Goal: Navigation & Orientation: Find specific page/section

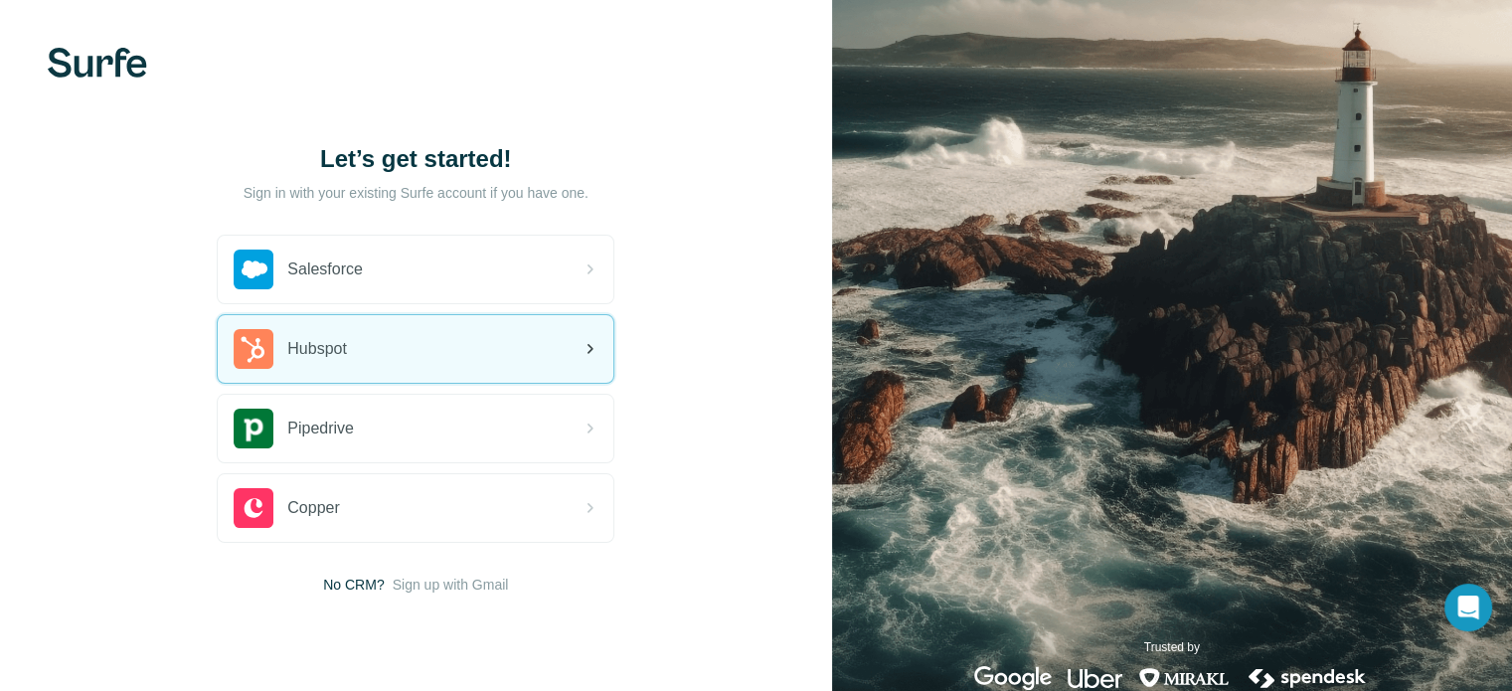
click at [347, 364] on div "Hubspot" at bounding box center [290, 349] width 113 height 40
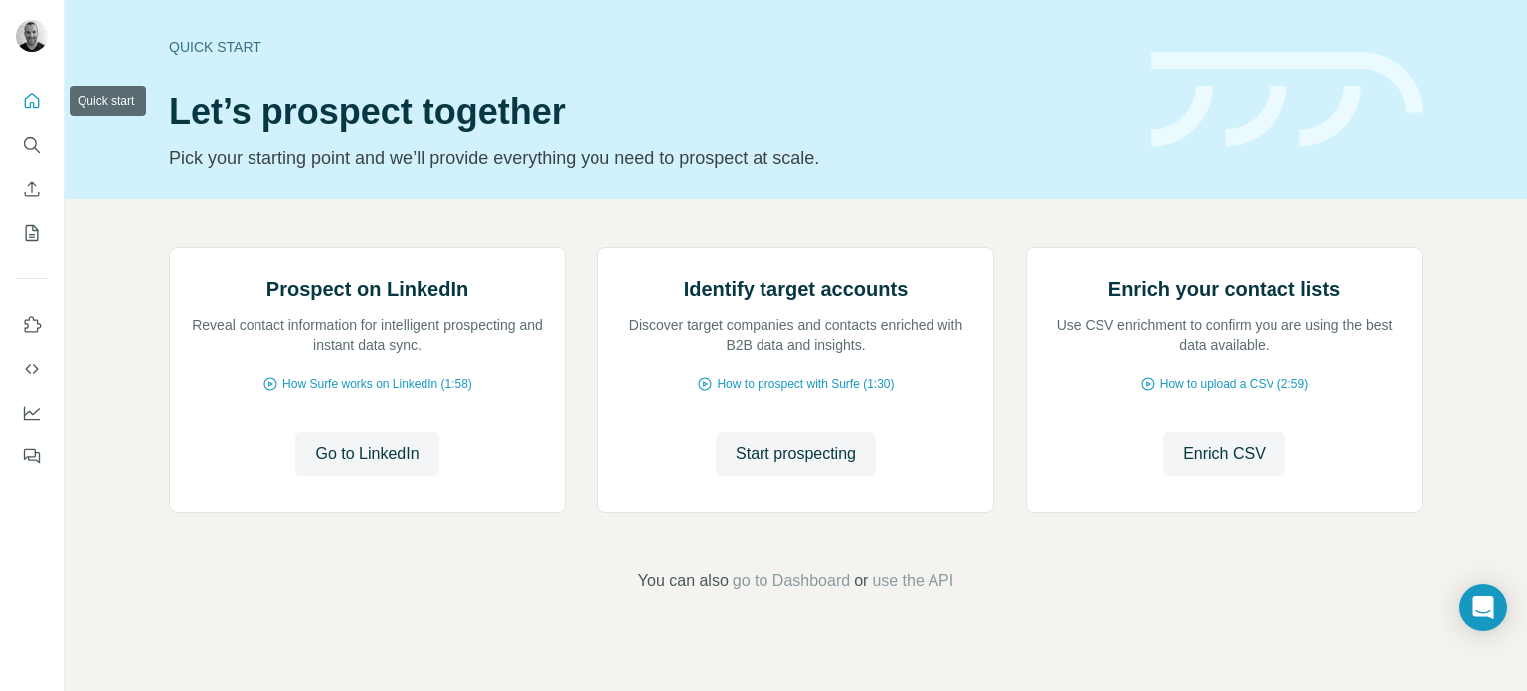
click at [32, 106] on icon "Quick start" at bounding box center [32, 101] width 20 height 20
click at [34, 322] on icon "Use Surfe on LinkedIn" at bounding box center [32, 325] width 20 height 20
click at [31, 102] on icon "Quick start" at bounding box center [32, 100] width 15 height 15
click at [24, 105] on icon "Quick start" at bounding box center [32, 101] width 20 height 20
click at [36, 137] on icon "Search" at bounding box center [32, 145] width 20 height 20
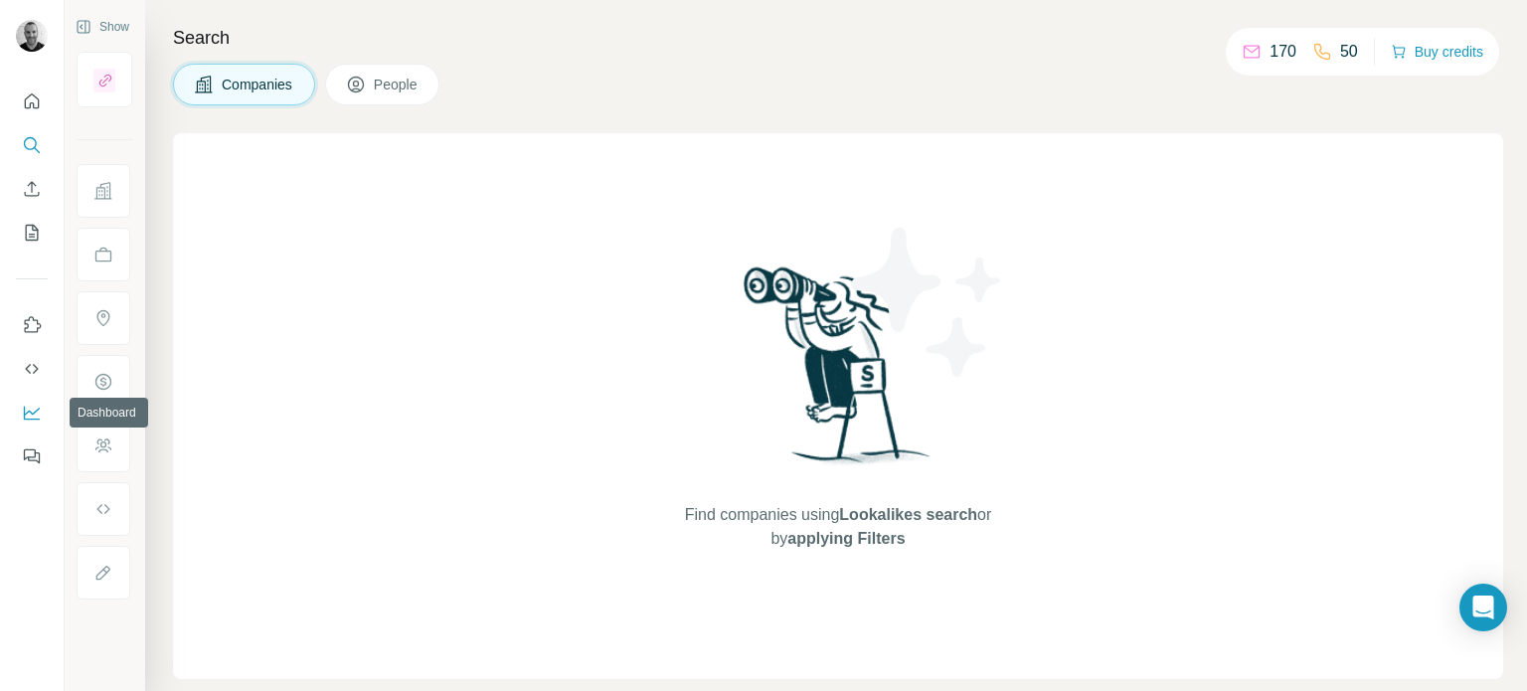
click at [35, 408] on icon "Dashboard" at bounding box center [32, 413] width 20 height 20
